Goal: Find specific page/section: Find specific page/section

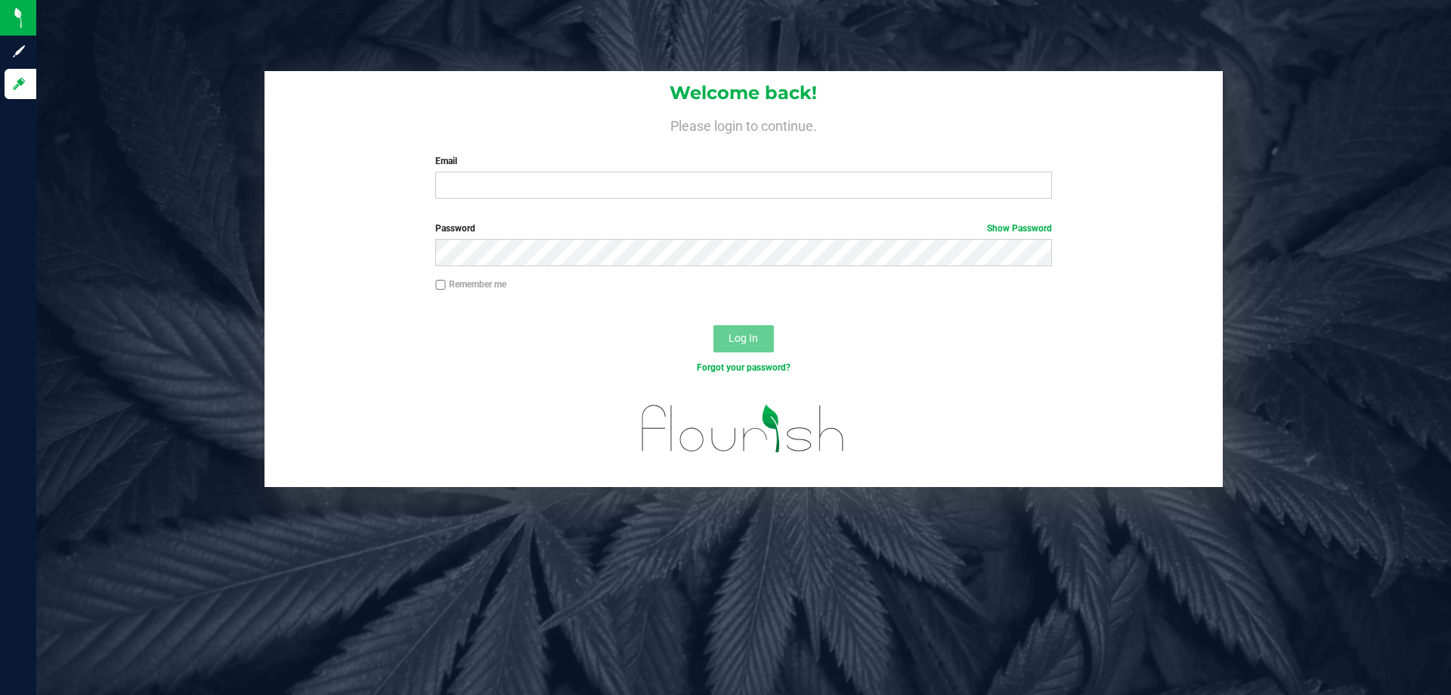
click at [507, 164] on label "Email" at bounding box center [743, 161] width 616 height 14
click at [507, 172] on input "Email" at bounding box center [743, 185] width 616 height 27
type input "[EMAIL_ADDRESS][DOMAIN_NAME]"
click at [713, 325] on button "Log In" at bounding box center [743, 338] width 60 height 27
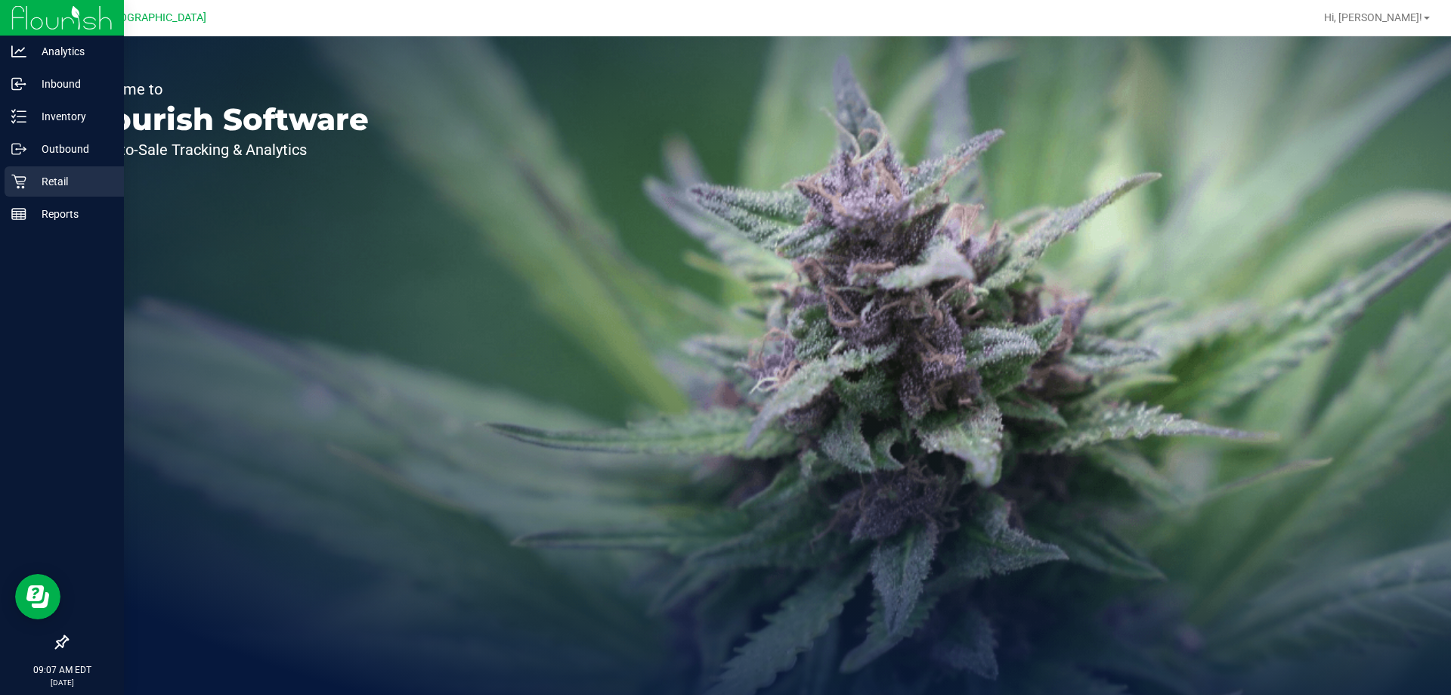
click at [17, 180] on icon at bounding box center [18, 181] width 15 height 15
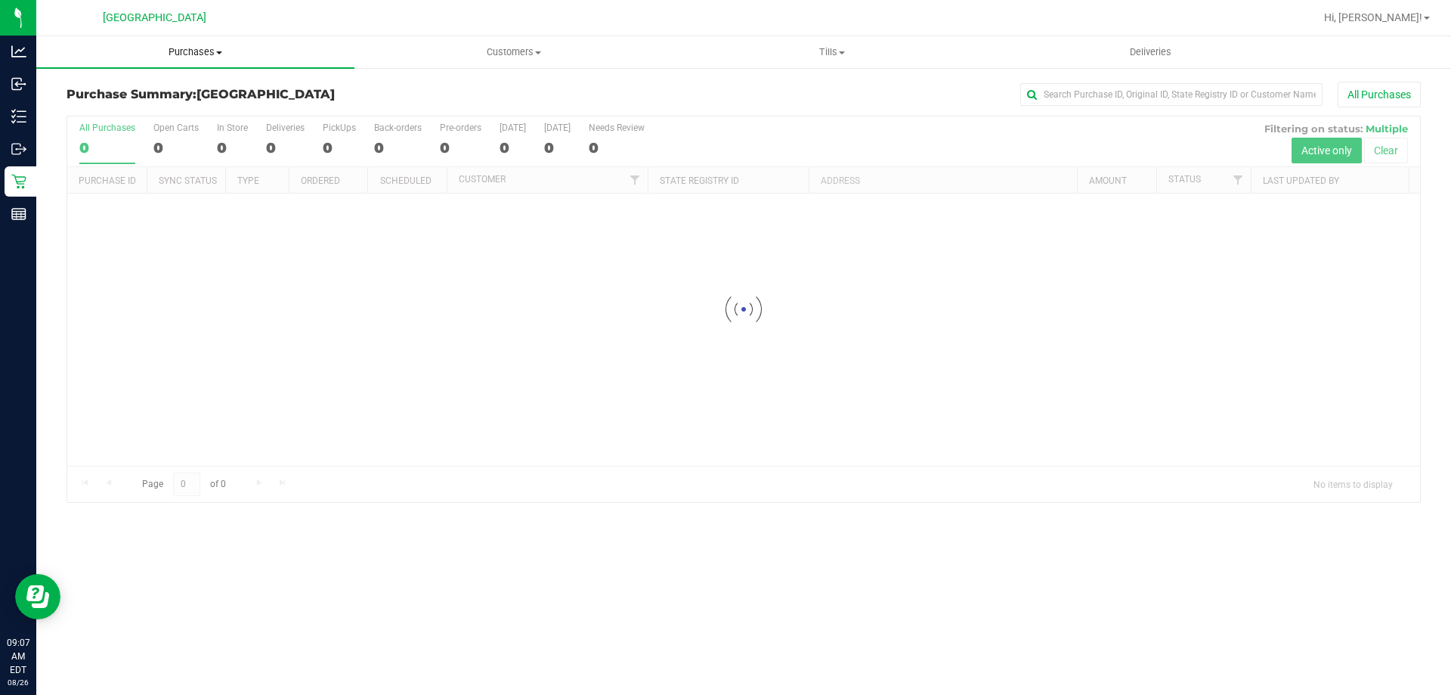
click at [190, 51] on span "Purchases" at bounding box center [195, 52] width 318 height 14
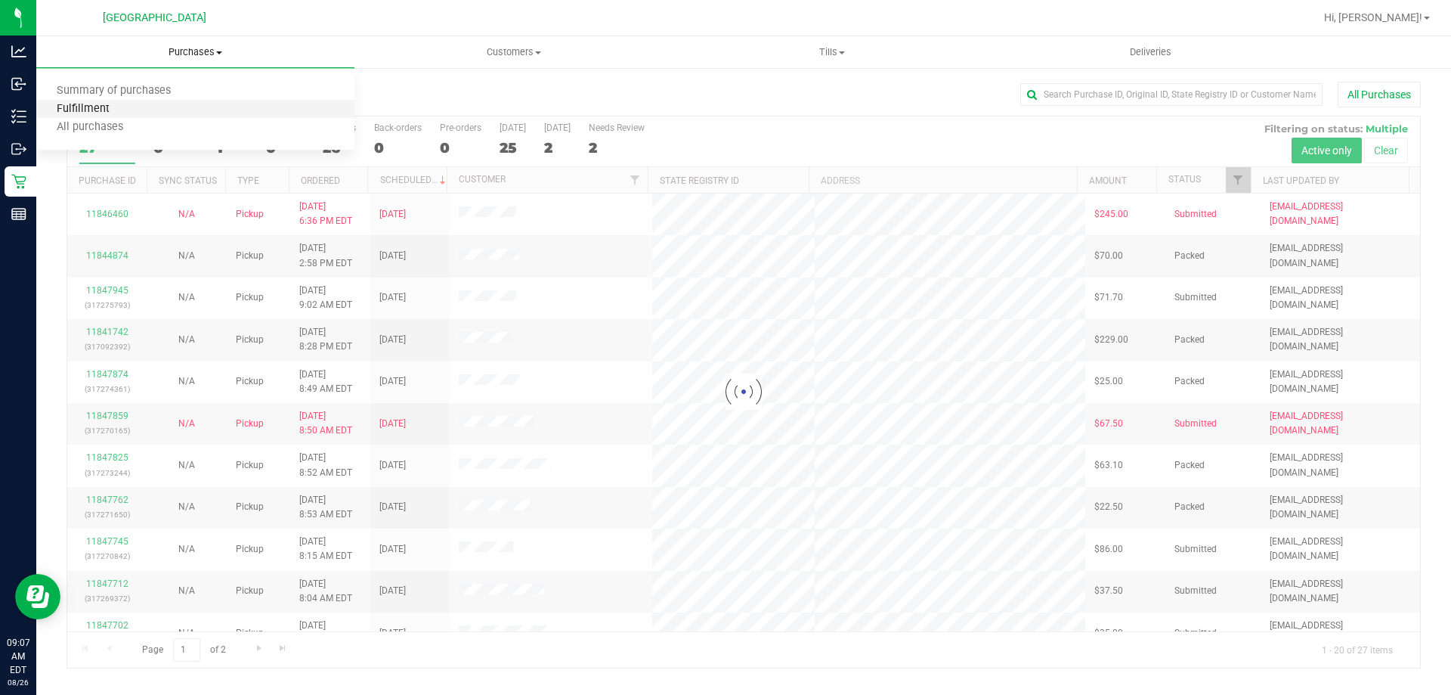
click at [112, 106] on span "Fulfillment" at bounding box center [83, 109] width 94 height 13
